Goal: Check status: Check status

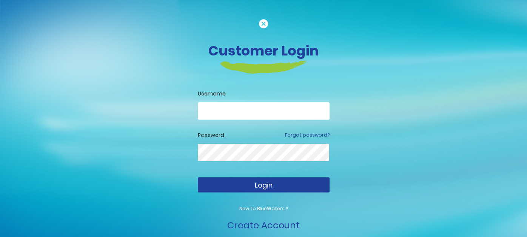
type input "**********"
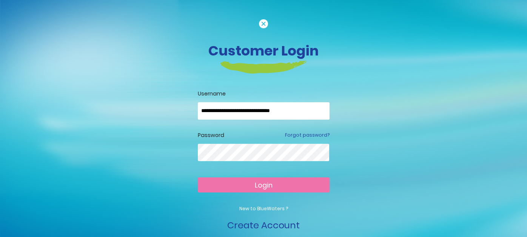
click at [265, 183] on span "Login" at bounding box center [264, 184] width 18 height 9
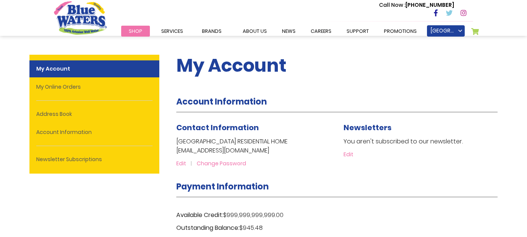
type input "**********"
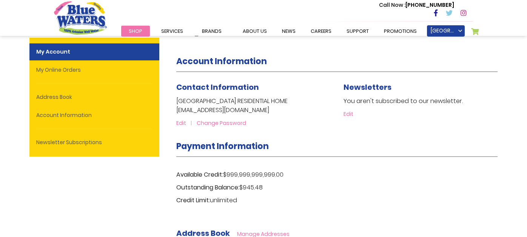
scroll to position [45, 0]
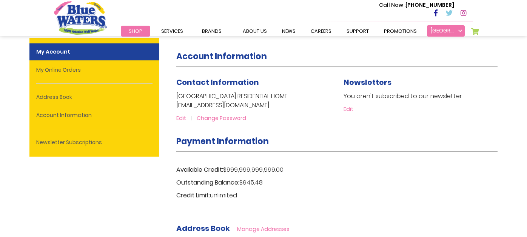
click at [459, 34] on link "[GEOGRAPHIC_DATA] RESIDENTIAL HOME" at bounding box center [446, 30] width 38 height 11
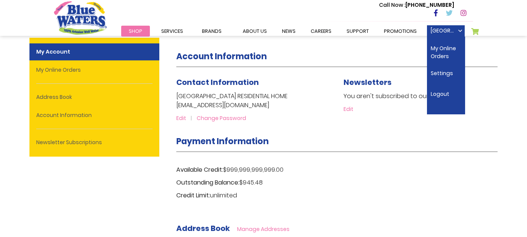
click at [386, 165] on div "Available Credit: $999,999,999,999.00 Outstanding Balance: $945.48 Credit Limit…" at bounding box center [336, 183] width 321 height 42
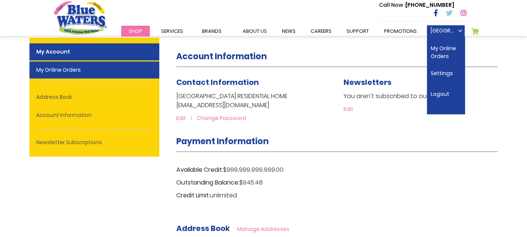
click at [125, 72] on link "My Online Orders" at bounding box center [94, 70] width 130 height 17
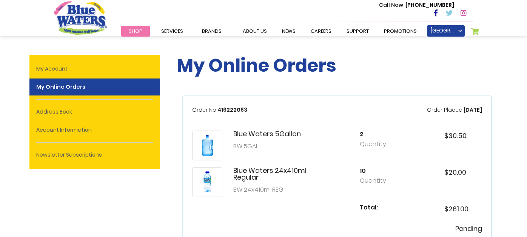
type input "**********"
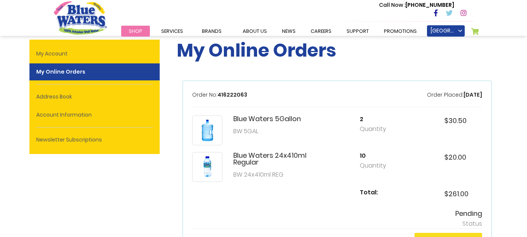
scroll to position [30, 0]
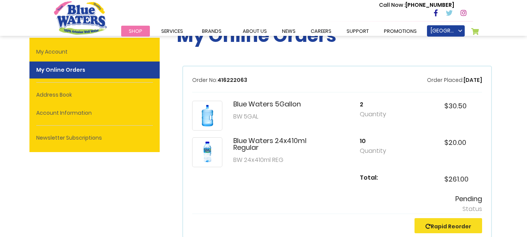
click at [367, 105] on h5 "2" at bounding box center [379, 104] width 38 height 7
click at [456, 226] on link "Rapid Reorder" at bounding box center [448, 227] width 46 height 8
click at [433, 224] on link "Rapid Reorder" at bounding box center [448, 227] width 46 height 8
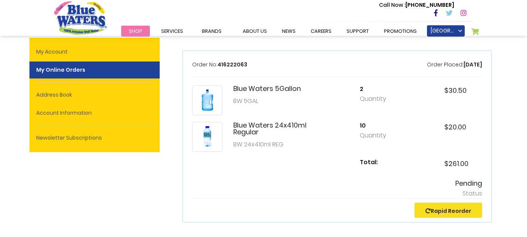
scroll to position [60, 0]
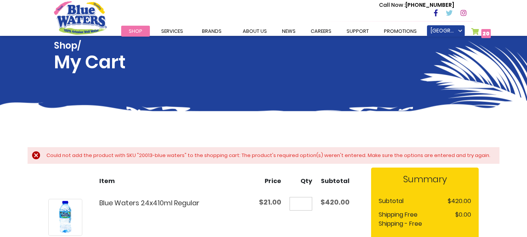
type input "**********"
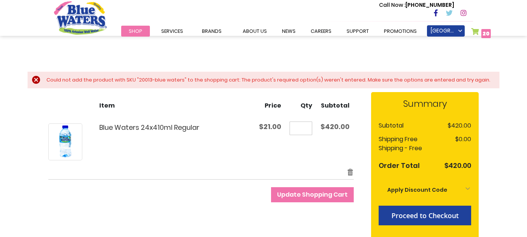
scroll to position [90, 0]
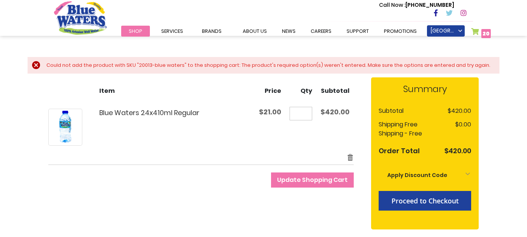
click at [311, 181] on span "Update Shopping Cart" at bounding box center [312, 180] width 71 height 9
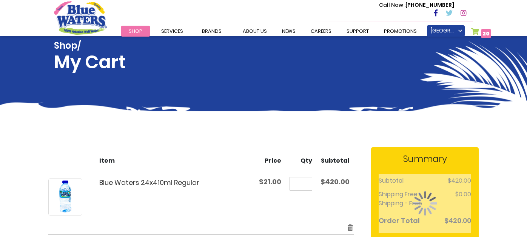
scroll to position [90, 0]
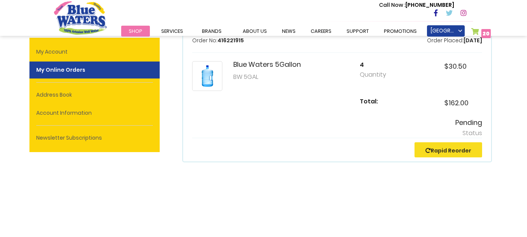
scroll to position [60, 0]
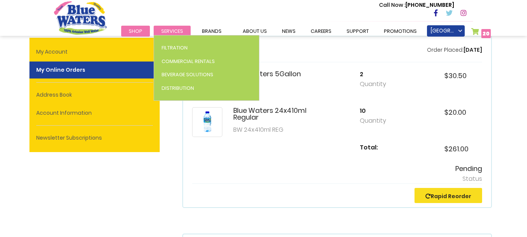
type input "**********"
click at [168, 32] on span "Services" at bounding box center [172, 31] width 22 height 7
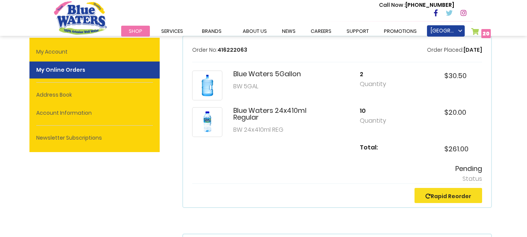
drag, startPoint x: 170, startPoint y: 142, endPoint x: 168, endPoint y: 121, distance: 21.2
click at [137, 28] on span "Shop" at bounding box center [136, 31] width 14 height 7
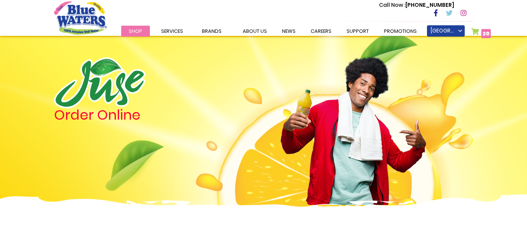
type input "**********"
click at [476, 32] on link "My Cart 20 20 items" at bounding box center [481, 33] width 20 height 11
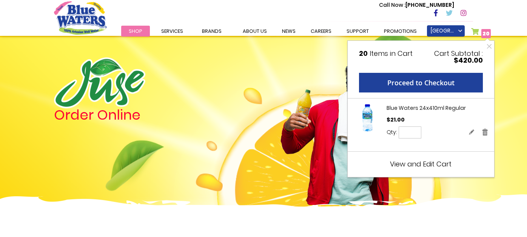
click at [422, 162] on span "View and Edit Cart" at bounding box center [421, 163] width 62 height 9
click at [424, 166] on span "View and Edit Cart" at bounding box center [421, 163] width 62 height 9
click at [482, 134] on link "Remove" at bounding box center [485, 132] width 7 height 8
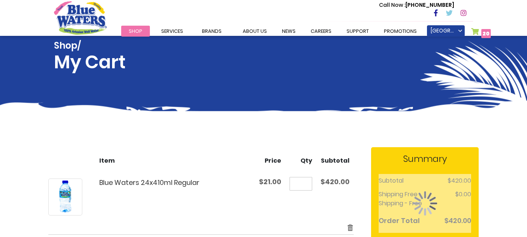
click at [345, 88] on div "Shop/ My Cart" at bounding box center [263, 64] width 419 height 57
type input "**********"
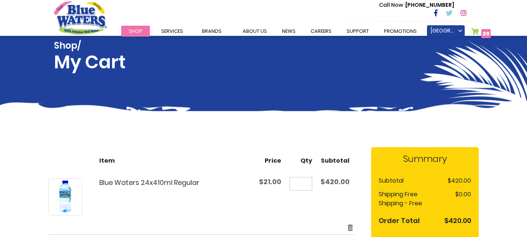
click at [486, 32] on span "20" at bounding box center [485, 34] width 7 height 8
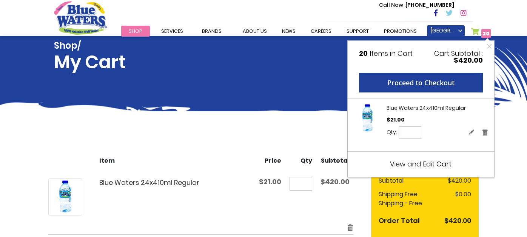
click at [434, 163] on span "View and Edit Cart" at bounding box center [421, 163] width 62 height 9
click at [434, 166] on span "View and Edit Cart" at bounding box center [421, 163] width 62 height 9
click at [482, 132] on link "Remove" at bounding box center [485, 132] width 7 height 8
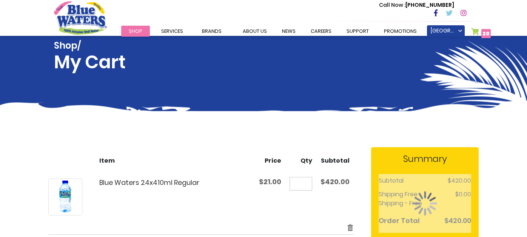
type input "**********"
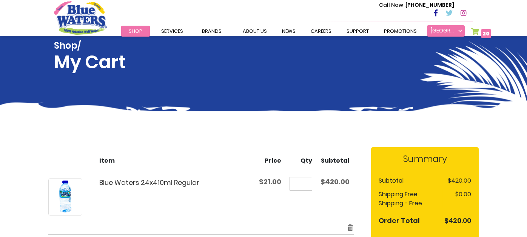
click at [456, 29] on link "[GEOGRAPHIC_DATA] RESIDENTIAL HOME" at bounding box center [446, 30] width 38 height 11
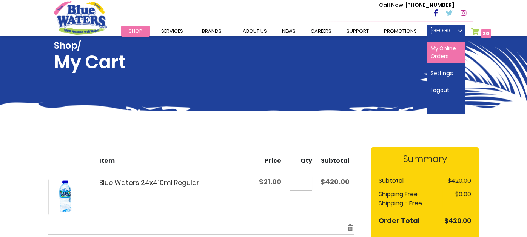
click at [450, 45] on link "My Online Orders" at bounding box center [446, 52] width 38 height 21
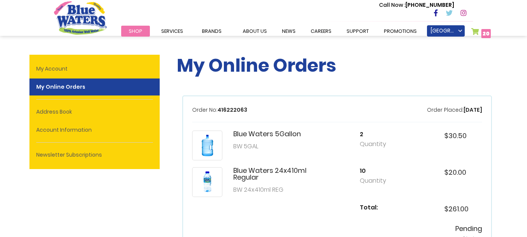
scroll to position [207, 0]
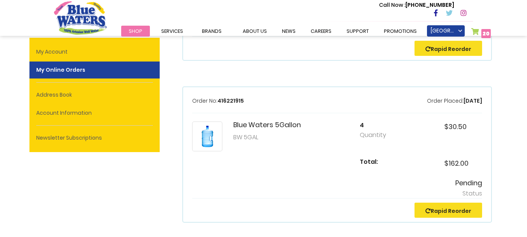
type input "**********"
drag, startPoint x: 211, startPoint y: 139, endPoint x: 290, endPoint y: 128, distance: 80.0
click at [290, 128] on div "Blue Waters 5Gallon BW 5GAL" at bounding box center [267, 132] width 68 height 20
drag, startPoint x: 355, startPoint y: 126, endPoint x: 329, endPoint y: 117, distance: 27.5
click at [329, 117] on div "Order No: 416221915 Order Placed: 6/24/25 Blue Waters 5Gallon BW 5GAL 4 Quantit…" at bounding box center [337, 154] width 310 height 136
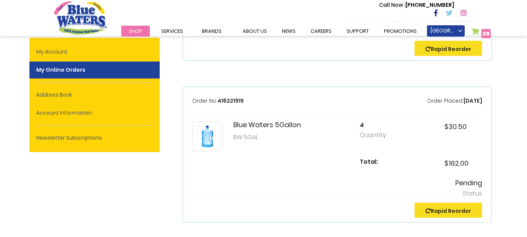
drag, startPoint x: 445, startPoint y: 209, endPoint x: 274, endPoint y: 170, distance: 175.9
click at [274, 170] on div "Total: $162.00" at bounding box center [337, 168] width 290 height 21
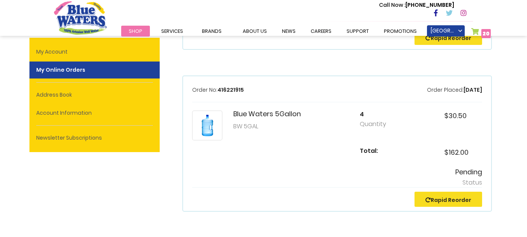
scroll to position [426, 0]
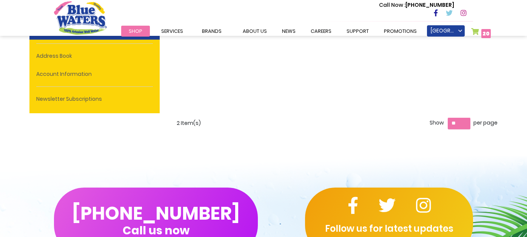
drag, startPoint x: 194, startPoint y: 121, endPoint x: 351, endPoint y: 128, distance: 156.4
click at [477, 31] on link "My Cart 20 20 items" at bounding box center [481, 33] width 20 height 11
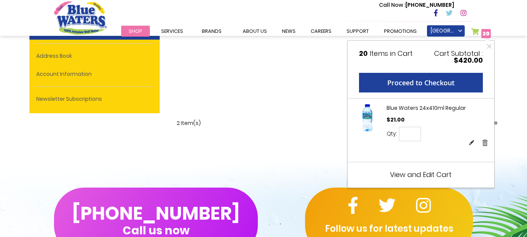
click at [469, 142] on link "Edit" at bounding box center [472, 143] width 6 height 8
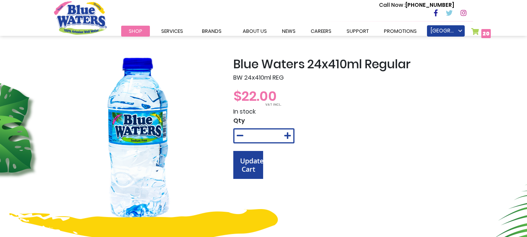
type input "**********"
click at [385, 104] on div "$22.00 VAT INCL." at bounding box center [353, 96] width 240 height 21
click at [462, 31] on link "[GEOGRAPHIC_DATA] RESIDENTIAL HOME" at bounding box center [446, 30] width 38 height 11
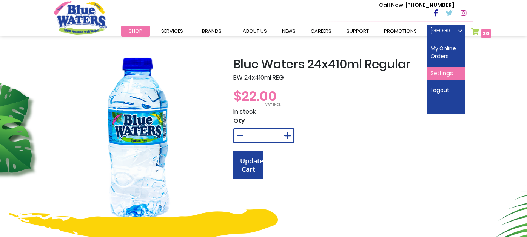
click at [441, 74] on link "Settings" at bounding box center [446, 73] width 38 height 13
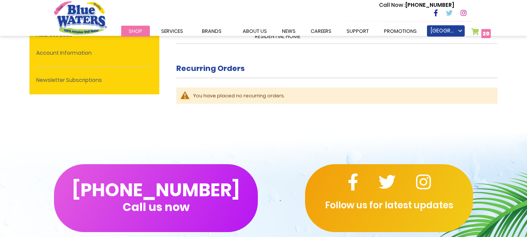
scroll to position [207, 0]
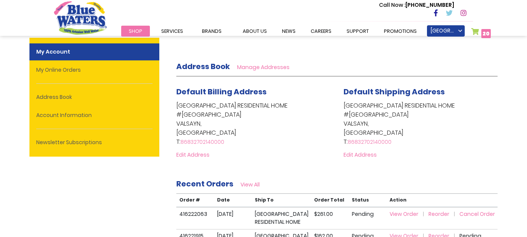
type input "**********"
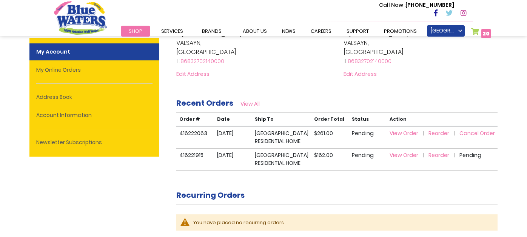
scroll to position [318, 0]
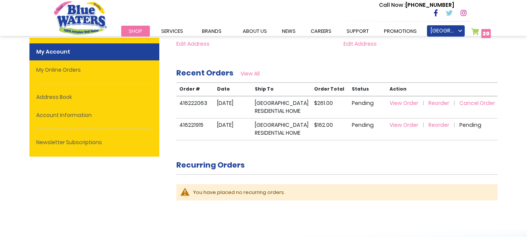
click at [483, 102] on link "Cancel Order" at bounding box center [476, 103] width 35 height 8
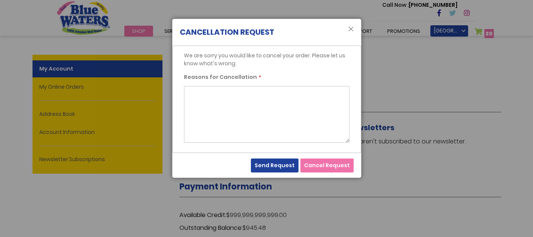
click at [483, 102] on div "Account Information" at bounding box center [339, 104] width 321 height 17
click at [349, 166] on button "Cancel Request" at bounding box center [326, 166] width 53 height 14
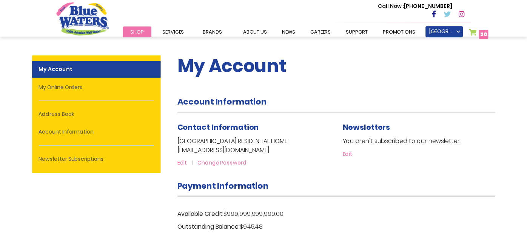
scroll to position [302, 0]
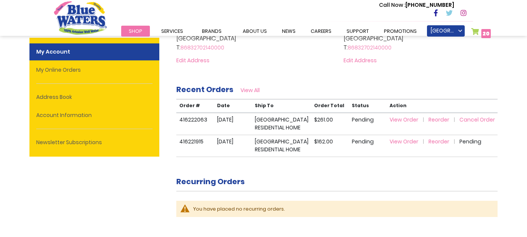
click at [477, 119] on link "Cancel Order" at bounding box center [476, 120] width 35 height 8
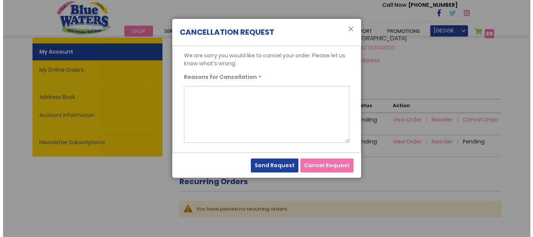
scroll to position [0, 0]
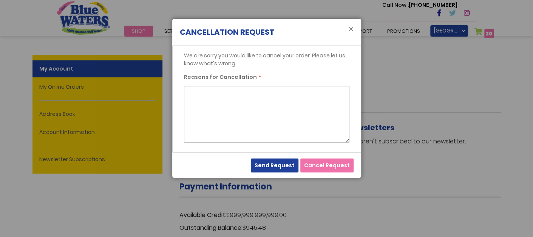
click at [322, 166] on span "Cancel Request" at bounding box center [327, 166] width 46 height 8
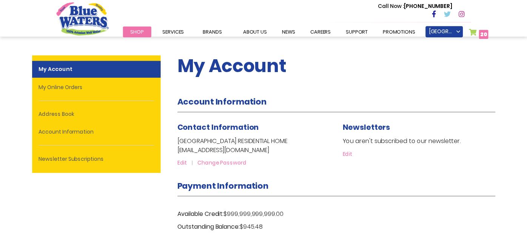
scroll to position [302, 0]
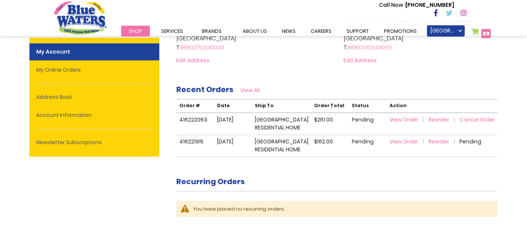
click at [407, 119] on span "View Order" at bounding box center [404, 120] width 29 height 8
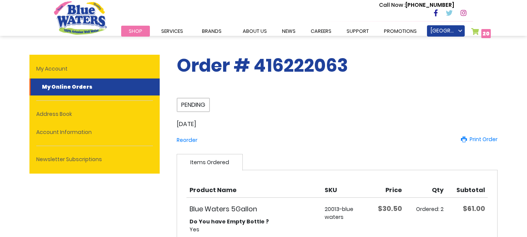
type input "**********"
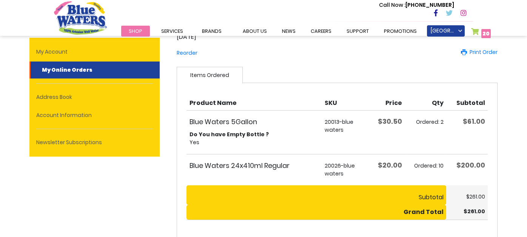
scroll to position [90, 0]
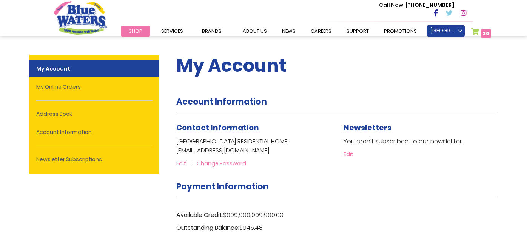
scroll to position [302, 0]
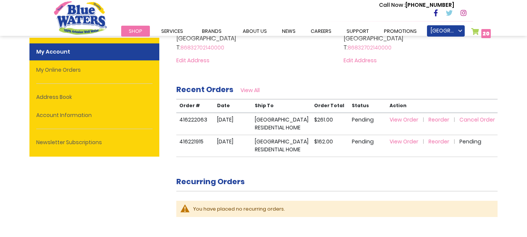
type input "**********"
click at [399, 145] on span "View Order" at bounding box center [404, 142] width 29 height 8
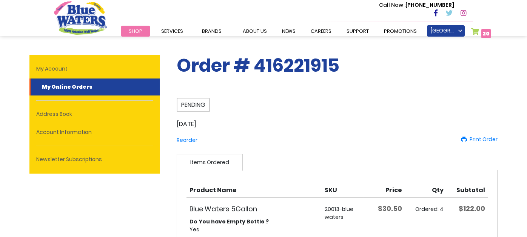
type input "**********"
drag, startPoint x: 196, startPoint y: 106, endPoint x: 188, endPoint y: 106, distance: 8.7
click at [188, 106] on span "Pending" at bounding box center [193, 105] width 33 height 14
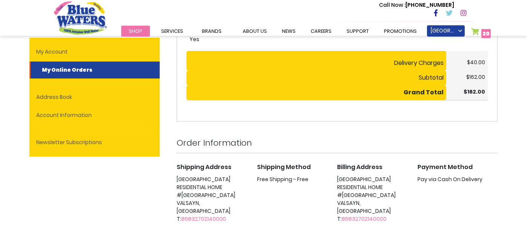
scroll to position [189, 0]
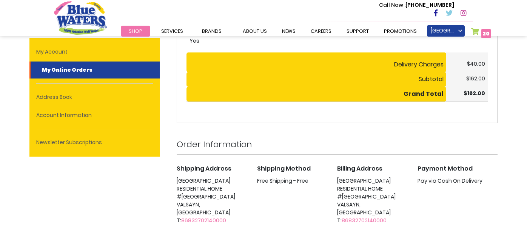
click at [490, 196] on div "Shipping Address [GEOGRAPHIC_DATA] RESIDENTIAL HOME #[GEOGRAPHIC_DATA] VALSAYN,…" at bounding box center [337, 202] width 321 height 76
click at [510, 150] on div "Toggle Nav Call Now : [PHONE_NUMBER] Menu Shop Services Filtration Commercial R…" at bounding box center [263, 190] width 527 height 759
